Goal: Check status: Check status

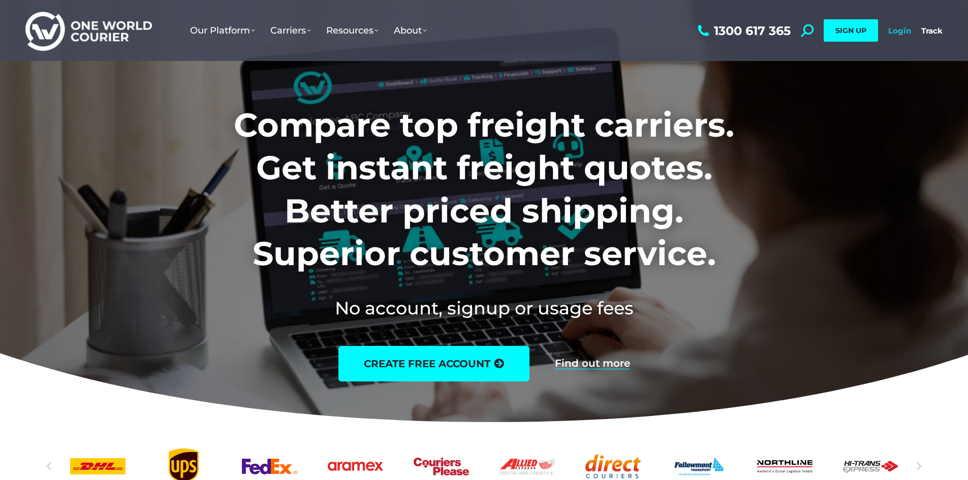
click at [897, 33] on link "Login" at bounding box center [899, 31] width 23 height 10
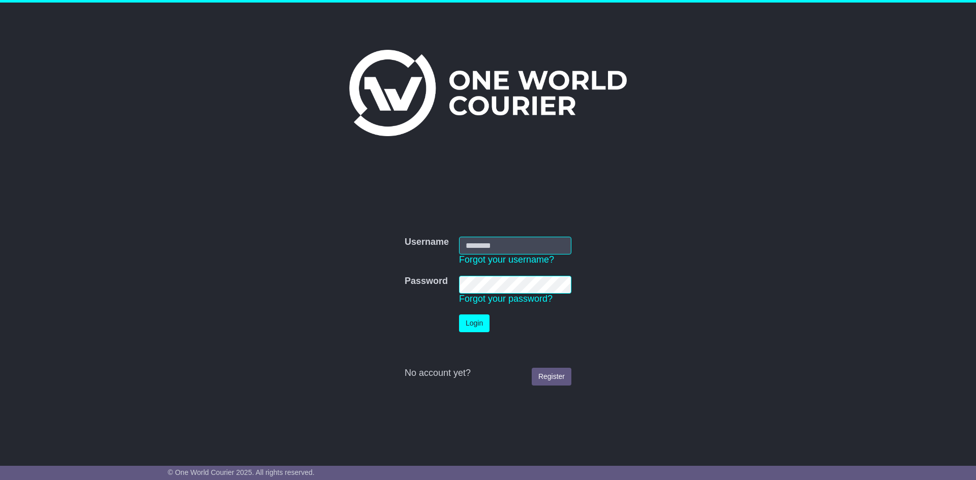
click at [513, 242] on input "Username" at bounding box center [515, 246] width 112 height 18
type input "**********"
click at [461, 320] on button "Login" at bounding box center [474, 324] width 30 height 18
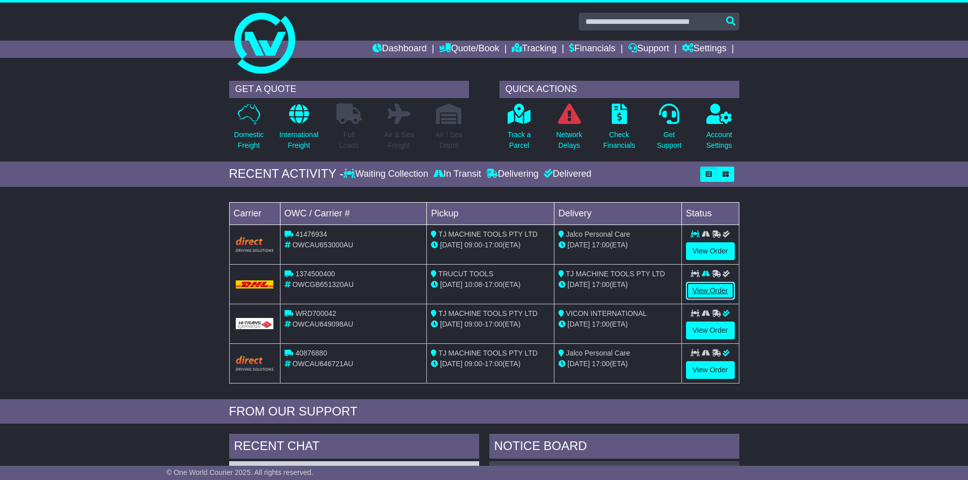
click at [722, 293] on link "View Order" at bounding box center [710, 291] width 49 height 18
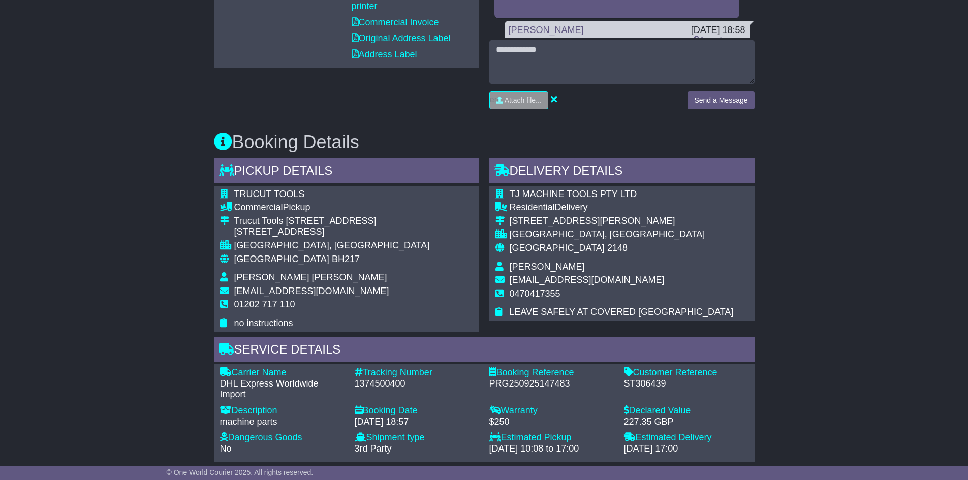
scroll to position [508, 0]
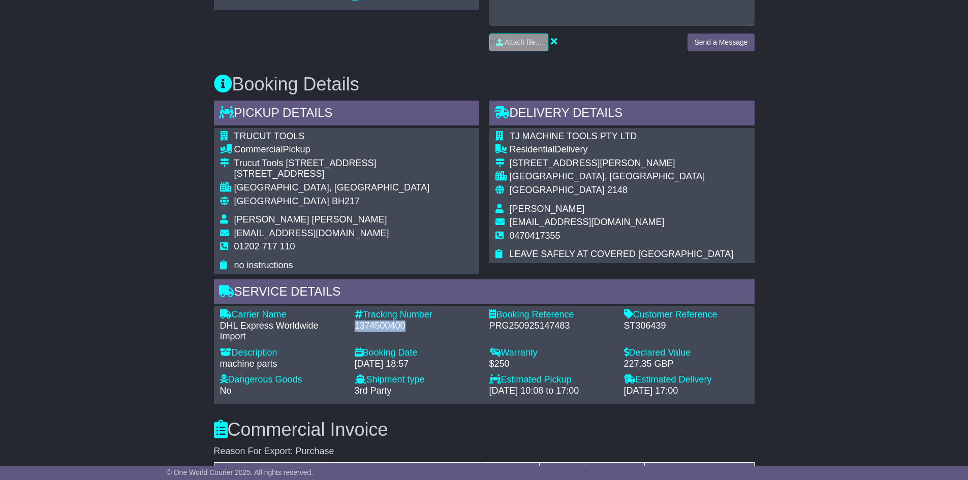
drag, startPoint x: 415, startPoint y: 328, endPoint x: 355, endPoint y: 328, distance: 60.5
click at [355, 328] on div "1374500400" at bounding box center [417, 326] width 125 height 11
copy div "1374500400"
